Goal: Task Accomplishment & Management: Manage account settings

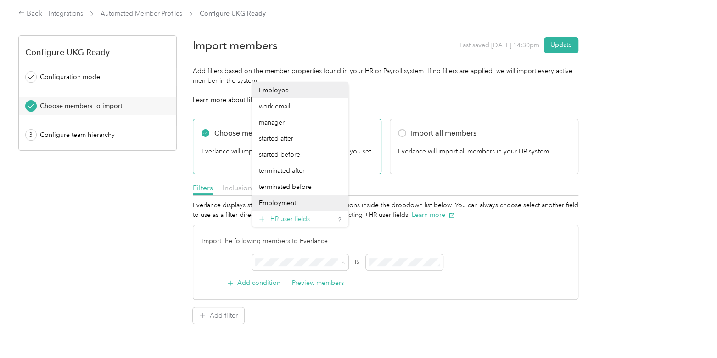
scroll to position [25, 0]
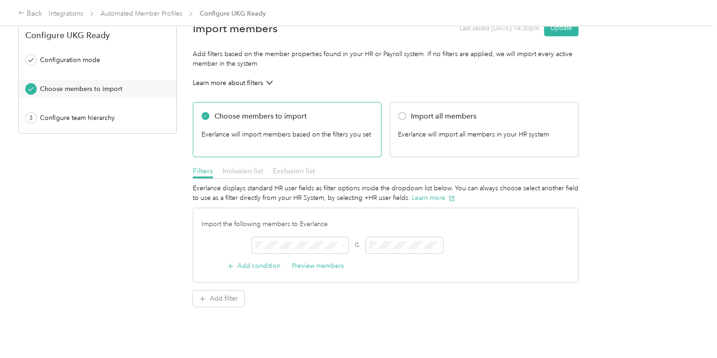
click at [67, 9] on span "Integrations" at bounding box center [66, 14] width 34 height 10
click at [71, 15] on link "Integrations" at bounding box center [66, 14] width 34 height 8
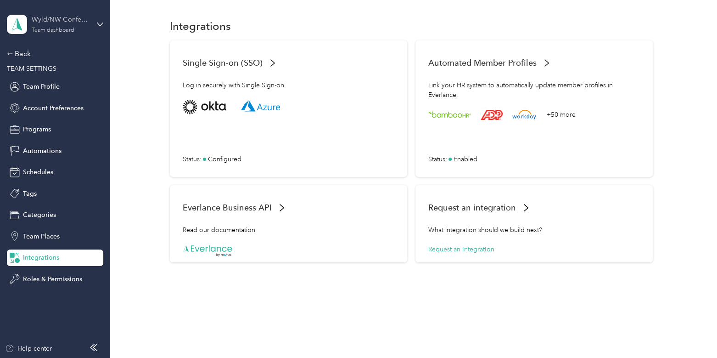
click at [71, 17] on div "Wyld/NW Confections" at bounding box center [60, 20] width 57 height 10
click at [65, 111] on div "Log out" at bounding box center [103, 117] width 180 height 16
